Goal: Information Seeking & Learning: Learn about a topic

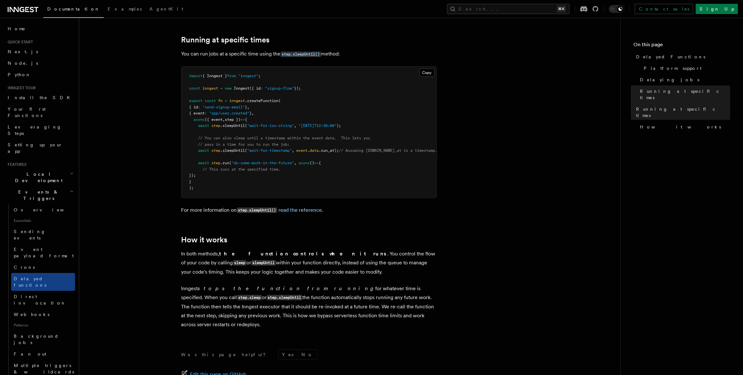
scroll to position [398, 0]
drag, startPoint x: 269, startPoint y: 245, endPoint x: 318, endPoint y: 247, distance: 49.9
click at [318, 250] on p "In both methods, the function controls when it runs . You control the flow of y…" at bounding box center [308, 263] width 255 height 27
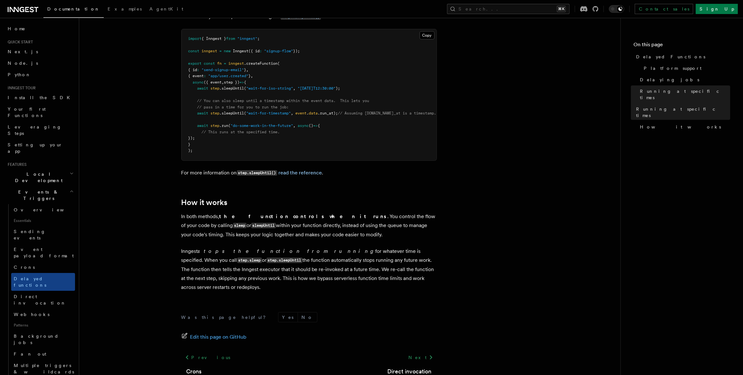
scroll to position [460, 0]
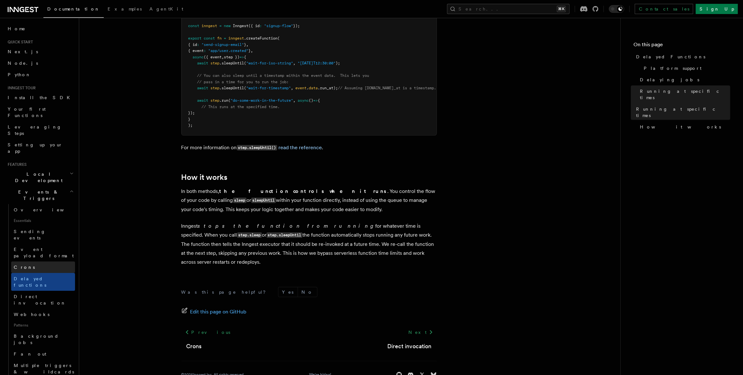
click at [23, 265] on span "Crons" at bounding box center [24, 267] width 21 height 5
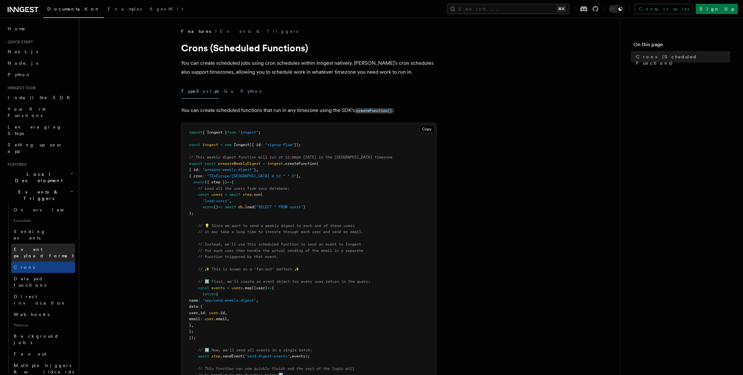
click at [27, 247] on span "Event payload format" at bounding box center [44, 252] width 60 height 11
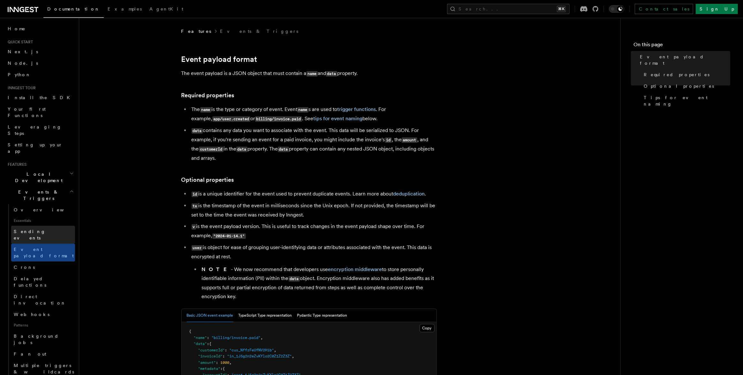
click at [27, 229] on span "Sending events" at bounding box center [30, 234] width 32 height 11
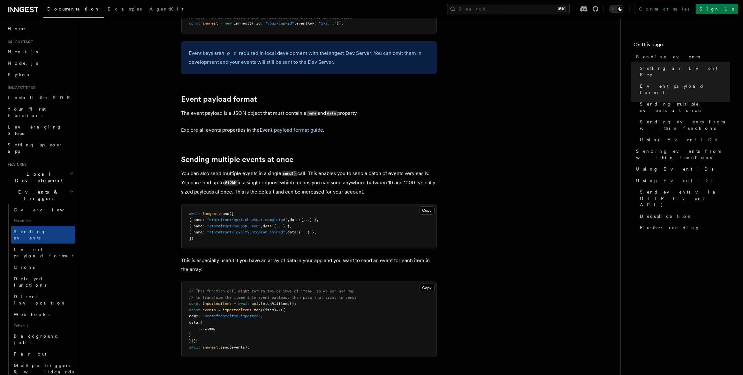
scroll to position [661, 0]
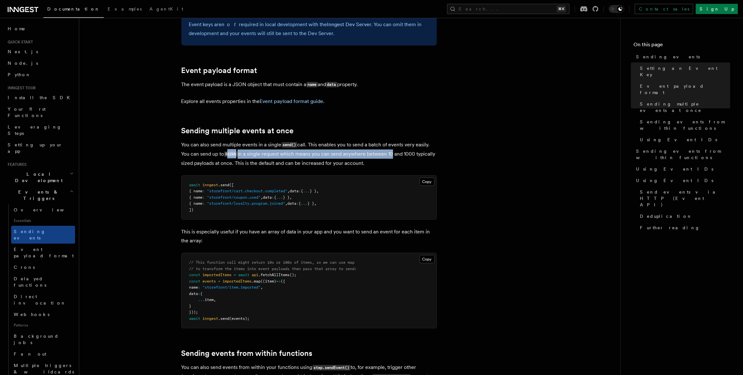
drag, startPoint x: 229, startPoint y: 146, endPoint x: 392, endPoint y: 144, distance: 162.8
click at [392, 144] on p "You can also send multiple events in a single send() call. This enables you to …" at bounding box center [308, 153] width 255 height 27
click at [274, 151] on p "You can also send multiple events in a single send() call. This enables you to …" at bounding box center [308, 153] width 255 height 27
